Goal: Task Accomplishment & Management: Manage account settings

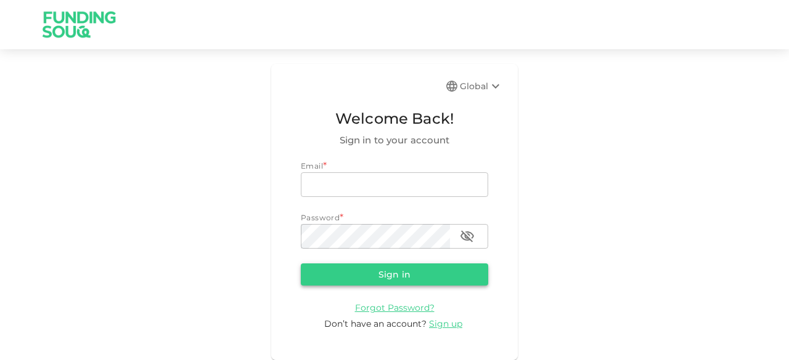
type input "[EMAIL_ADDRESS][DOMAIN_NAME]"
click at [397, 272] on button "Sign in" at bounding box center [394, 275] width 187 height 22
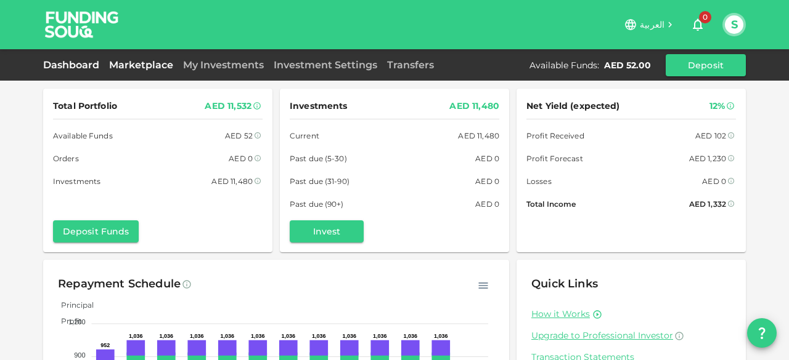
click at [148, 67] on link "Marketplace" at bounding box center [141, 65] width 74 height 12
